Goal: Task Accomplishment & Management: Manage account settings

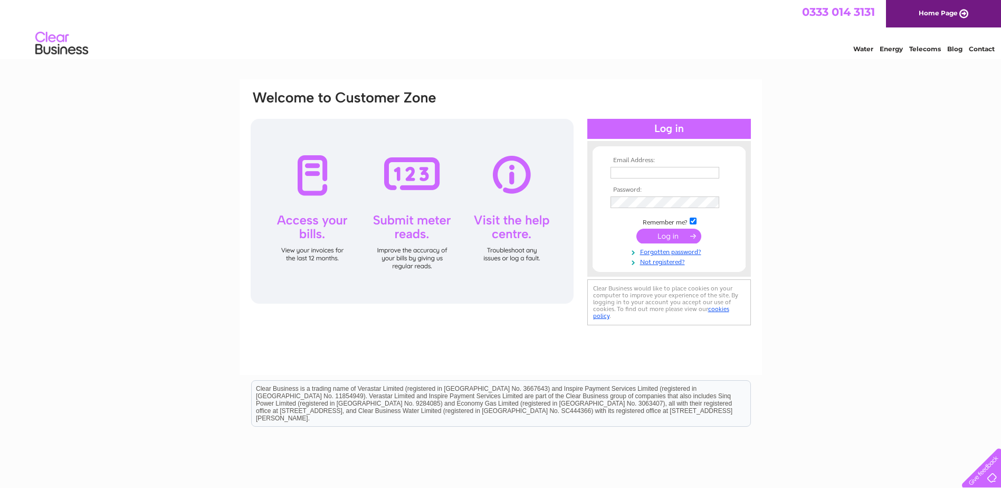
type input "[EMAIL_ADDRESS][DOMAIN_NAME]"
click at [673, 232] on input "submit" at bounding box center [669, 236] width 65 height 15
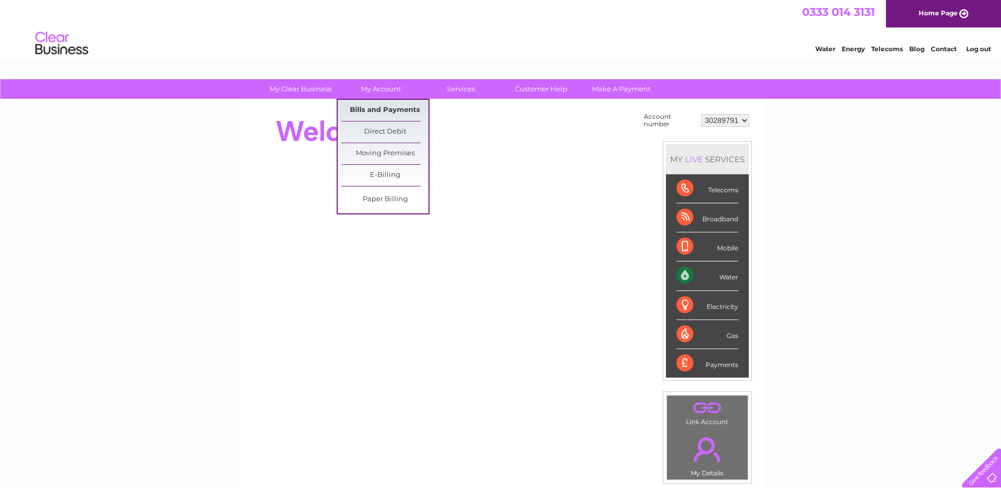
click at [375, 108] on link "Bills and Payments" at bounding box center [385, 110] width 87 height 21
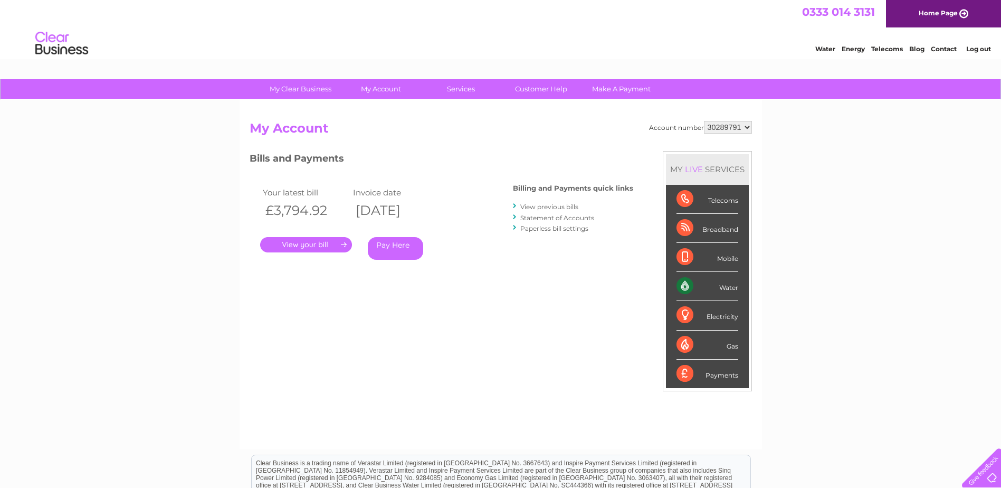
click at [302, 245] on link "." at bounding box center [306, 244] width 92 height 15
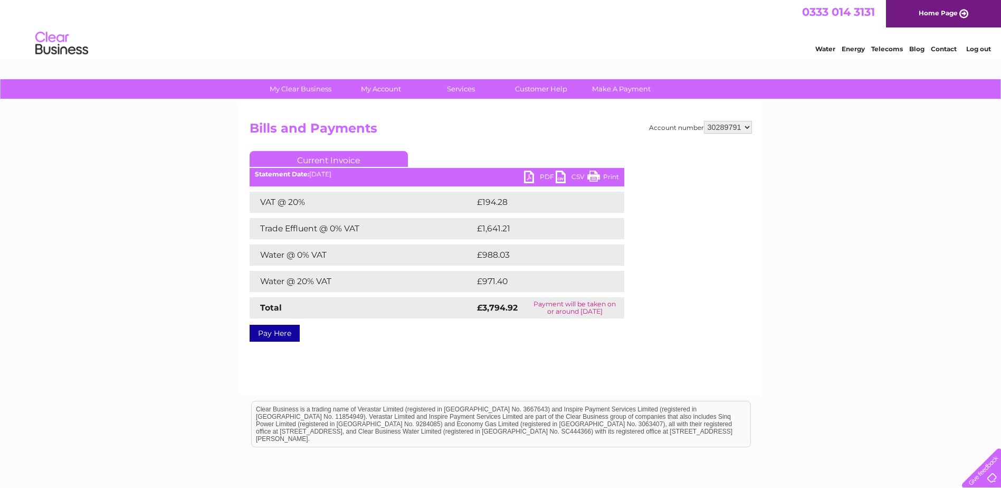
click at [531, 180] on link "PDF" at bounding box center [540, 178] width 32 height 15
click at [87, 385] on div "My Clear Business Login Details My Details My Preferences Link Account My Accou…" at bounding box center [500, 327] width 1001 height 497
